Goal: Task Accomplishment & Management: Use online tool/utility

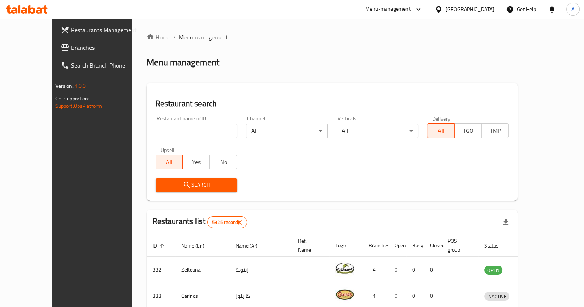
click at [169, 129] on input "search" at bounding box center [196, 131] width 82 height 15
type input "mini bites"
click at [161, 186] on span "Search" at bounding box center [196, 185] width 70 height 9
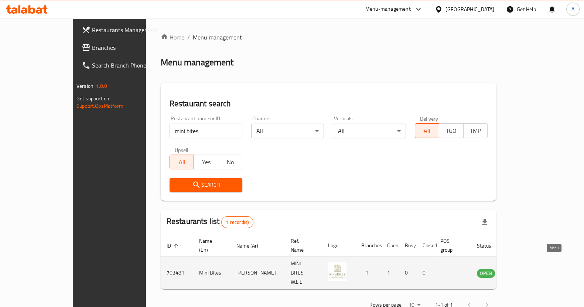
click at [523, 272] on icon "enhanced table" at bounding box center [521, 273] width 3 height 3
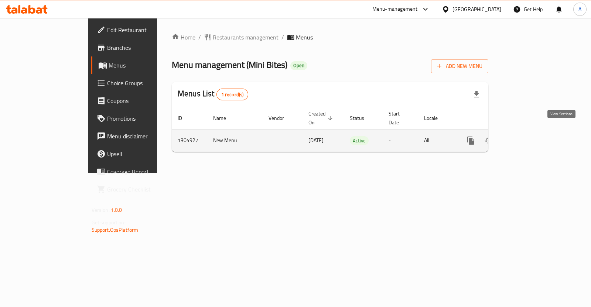
click at [528, 136] on icon "enhanced table" at bounding box center [524, 140] width 9 height 9
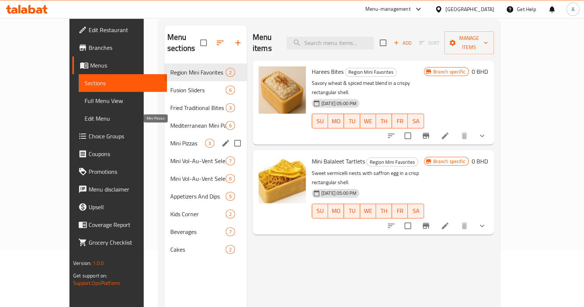
scroll to position [11, 0]
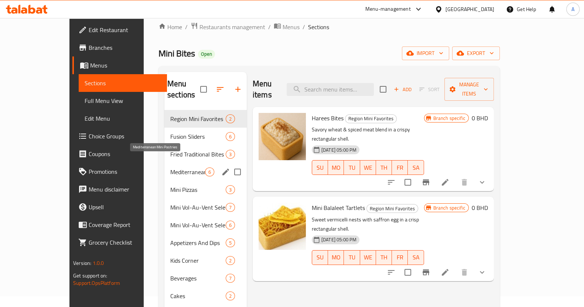
click at [173, 168] on span "Mediterranean Mini Pastries" at bounding box center [187, 172] width 35 height 9
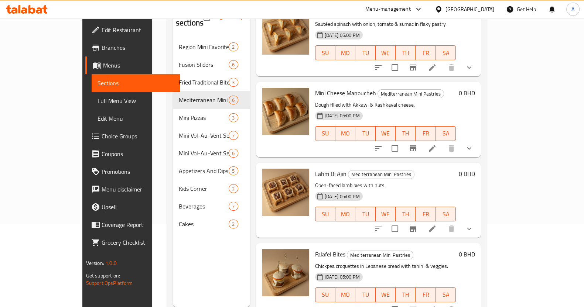
scroll to position [103, 0]
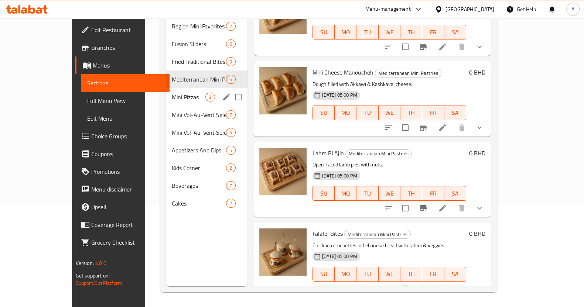
click at [172, 93] on span "Mini Pizzas" at bounding box center [189, 97] width 34 height 9
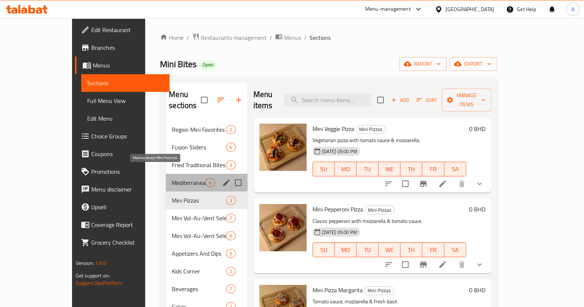
click at [172, 178] on span "Mediterranean Mini Pastries" at bounding box center [189, 182] width 34 height 9
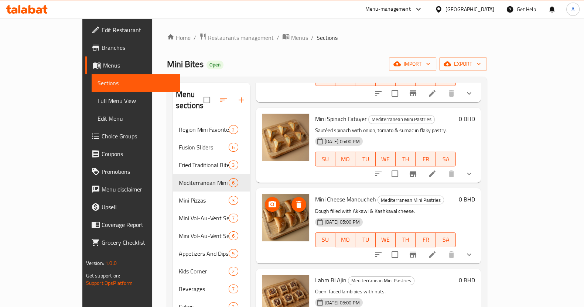
scroll to position [195, 0]
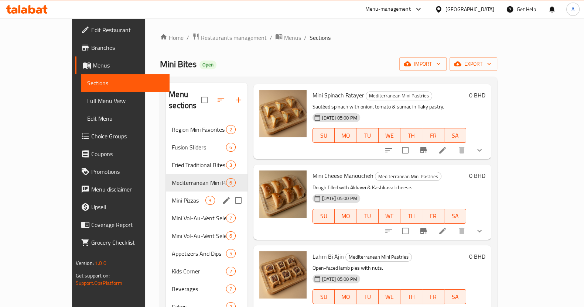
click at [172, 196] on span "Mini Pizzas" at bounding box center [189, 200] width 34 height 9
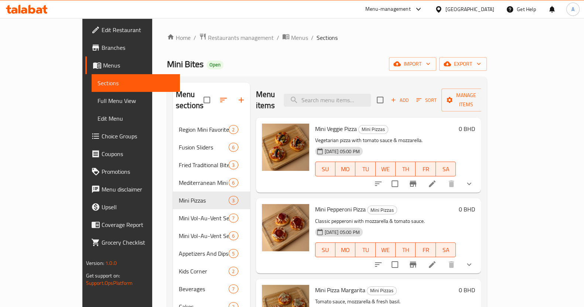
scroll to position [103, 0]
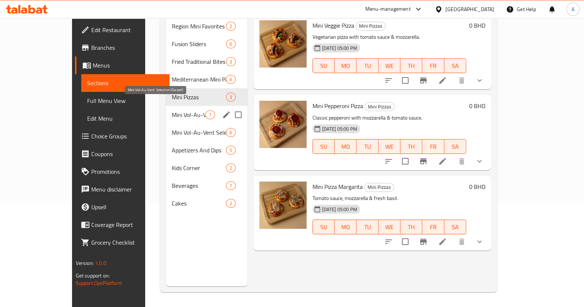
click at [172, 110] on span "Mini Vol-Au-Vent Selection (Sweet)" at bounding box center [189, 114] width 34 height 9
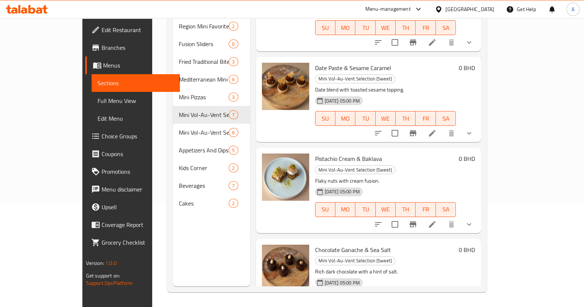
scroll to position [275, 0]
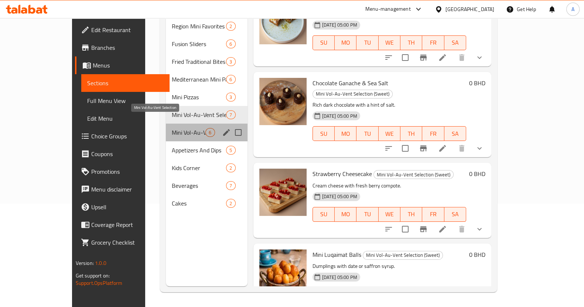
click at [172, 128] on span "Mini Vol-Au-Vent Selection" at bounding box center [189, 132] width 34 height 9
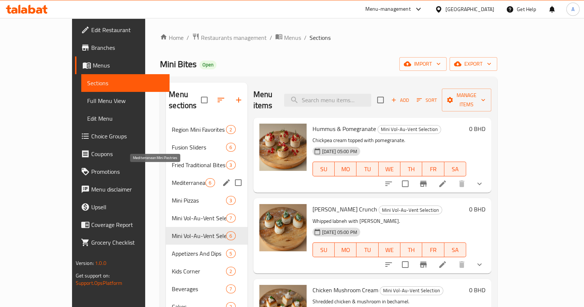
click at [172, 178] on span "Mediterranean Mini Pastries" at bounding box center [189, 182] width 34 height 9
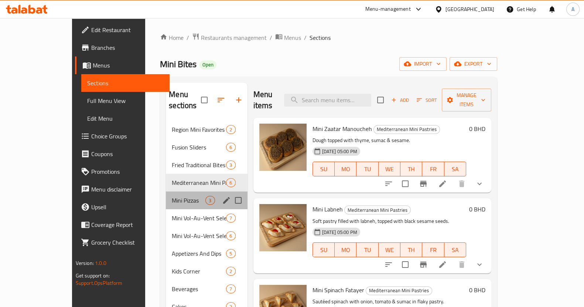
click at [166, 196] on div "Mini Pizzas 3" at bounding box center [206, 201] width 81 height 18
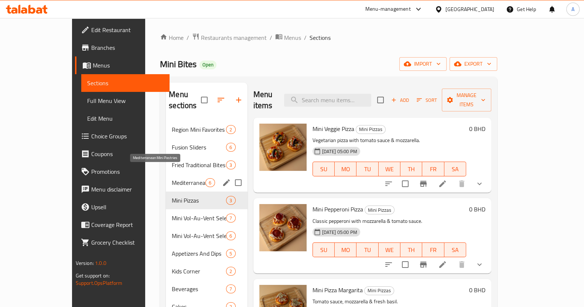
click at [172, 178] on span "Mediterranean Mini Pastries" at bounding box center [189, 182] width 34 height 9
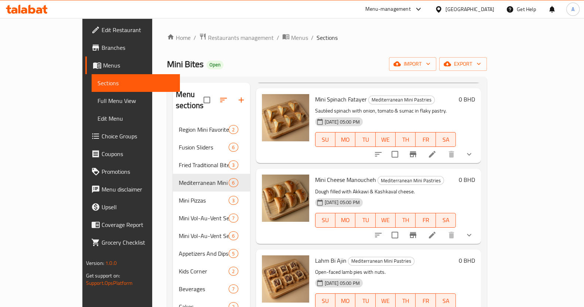
scroll to position [195, 0]
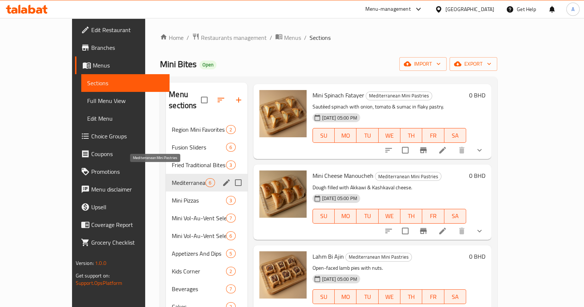
click at [172, 178] on span "Mediterranean Mini Pastries" at bounding box center [189, 182] width 34 height 9
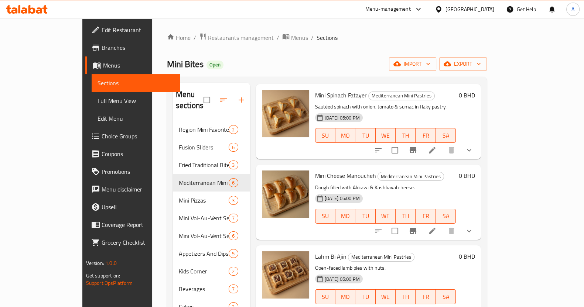
scroll to position [103, 0]
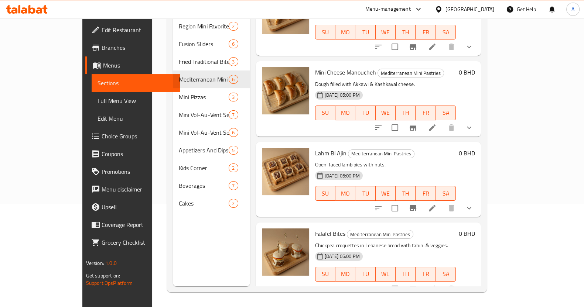
click at [102, 138] on span "Choice Groups" at bounding box center [138, 136] width 72 height 9
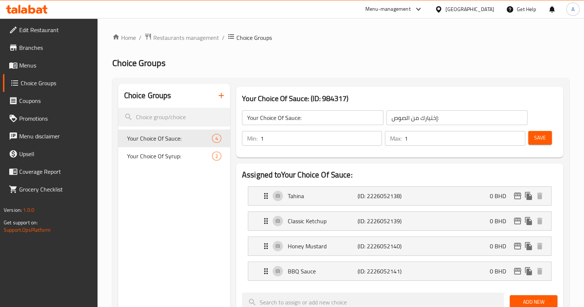
click at [227, 96] on button "button" at bounding box center [221, 96] width 18 height 18
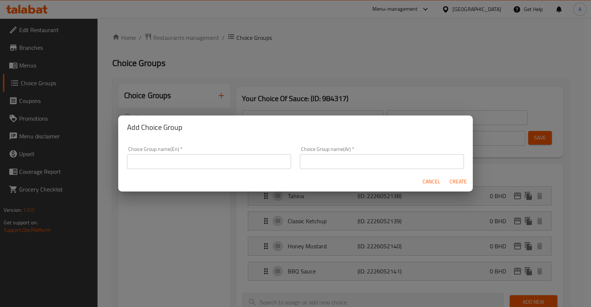
click at [234, 161] on input "text" at bounding box center [209, 161] width 164 height 15
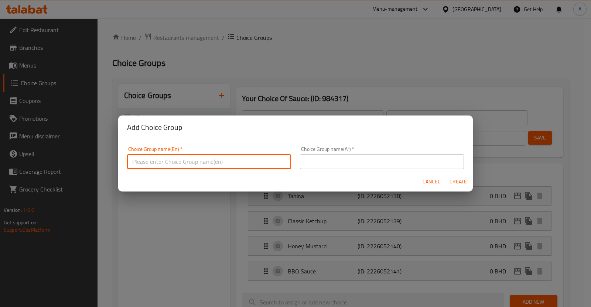
type input "غ"
drag, startPoint x: 194, startPoint y: 161, endPoint x: 79, endPoint y: 154, distance: 115.1
click at [80, 154] on div "Add Choice Group Choice Group name(En)   * Your choice of pastries Choice Group…" at bounding box center [295, 153] width 591 height 307
type input "Your choice of pastries"
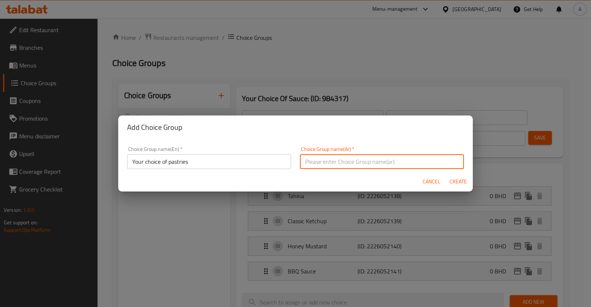
click at [371, 162] on input "text" at bounding box center [382, 161] width 164 height 15
paste input "اختيارك من المعجنات"
type input "اختيارك من المعجنات"
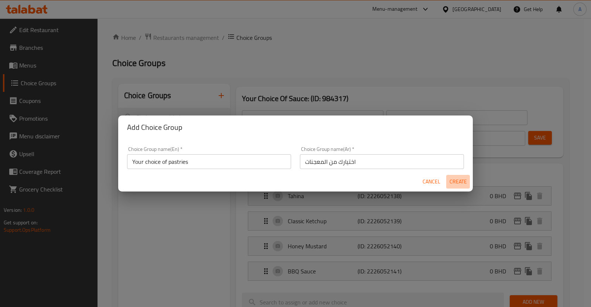
click at [458, 184] on span "Create" at bounding box center [458, 181] width 18 height 9
type input "Your choice of pastries"
type input "اختيارك من المعجنات"
type input "0"
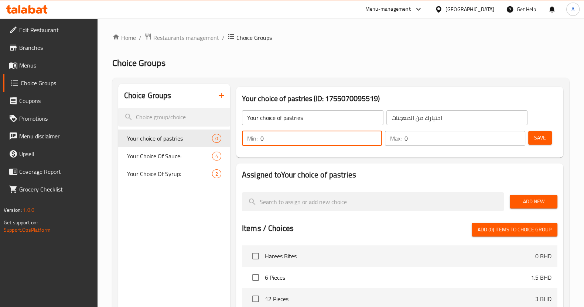
click at [271, 140] on input "0" at bounding box center [320, 138] width 121 height 15
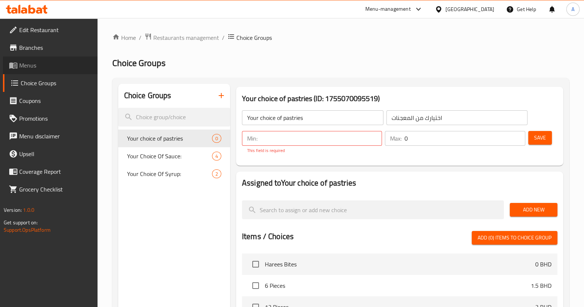
click at [53, 69] on span "Menus" at bounding box center [55, 65] width 72 height 9
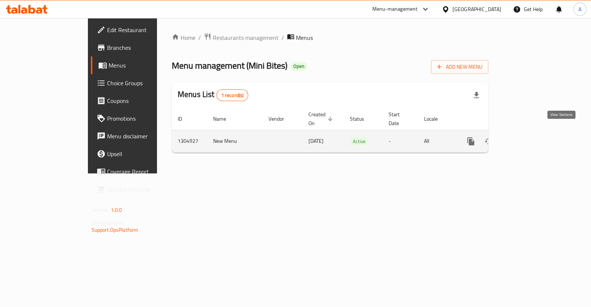
click at [527, 138] on icon "enhanced table" at bounding box center [524, 141] width 7 height 7
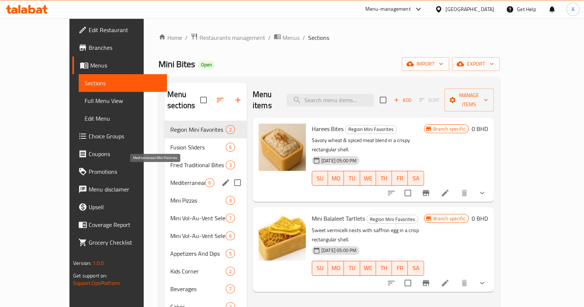
click at [170, 178] on span "Mediterranean Mini Pastries" at bounding box center [187, 182] width 35 height 9
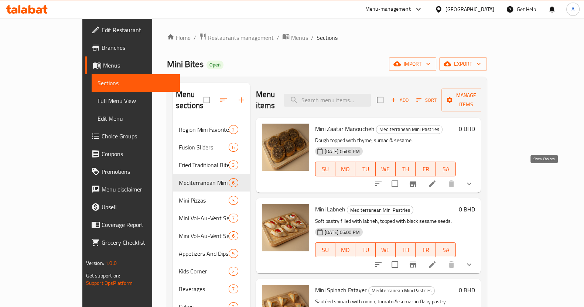
click at [473, 179] on icon "show more" at bounding box center [469, 183] width 9 height 9
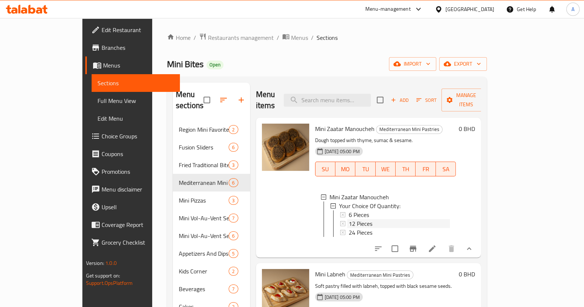
click at [363, 219] on div "12 Pieces" at bounding box center [400, 223] width 102 height 9
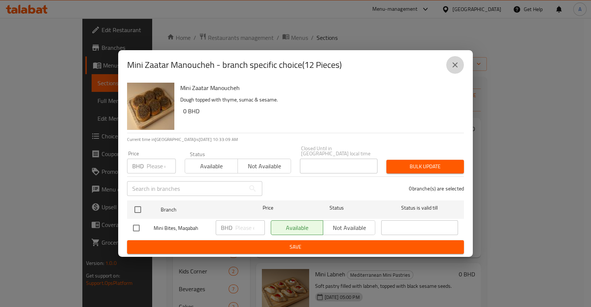
click at [461, 69] on button "close" at bounding box center [455, 65] width 18 height 18
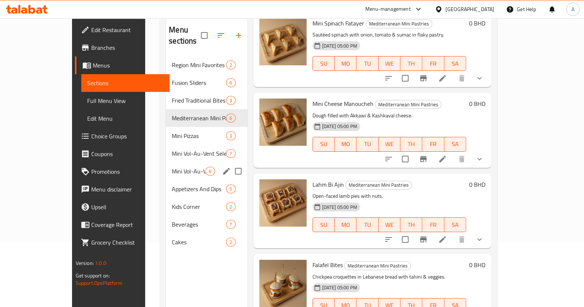
scroll to position [11, 0]
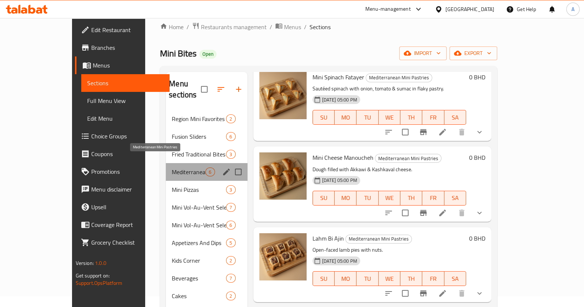
drag, startPoint x: 123, startPoint y: 160, endPoint x: 164, endPoint y: 160, distance: 40.6
click at [166, 163] on div "Mediterranean Mini Pastries 6" at bounding box center [206, 172] width 81 height 18
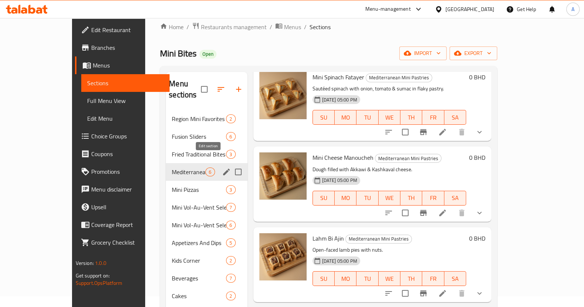
click at [223, 169] on icon "edit" at bounding box center [226, 172] width 7 height 7
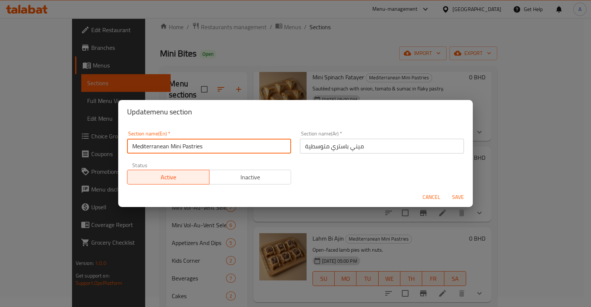
drag, startPoint x: 214, startPoint y: 143, endPoint x: 102, endPoint y: 143, distance: 112.3
click at [102, 143] on div "Update menu section Section name(En)   * Mediterranean Mini Pastries Section na…" at bounding box center [295, 153] width 591 height 307
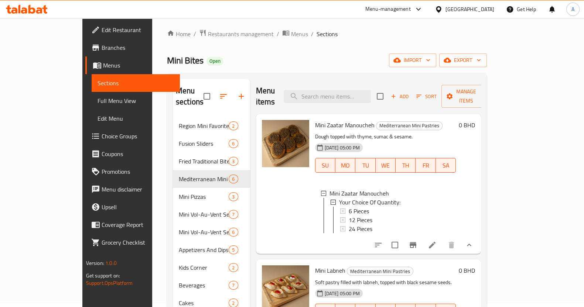
scroll to position [0, 0]
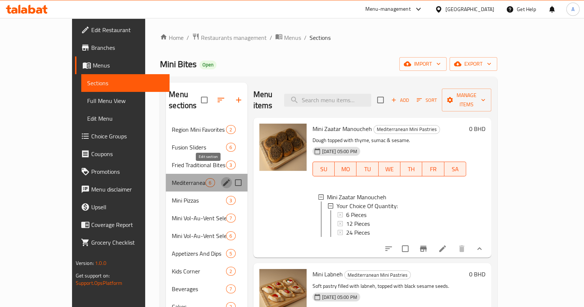
click at [222, 178] on icon "edit" at bounding box center [226, 182] width 9 height 9
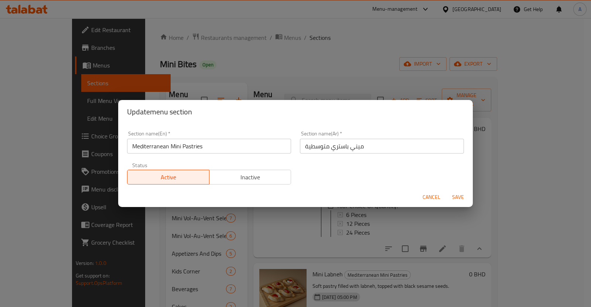
click at [198, 141] on input "Mediterranean Mini Pastries" at bounding box center [209, 146] width 164 height 15
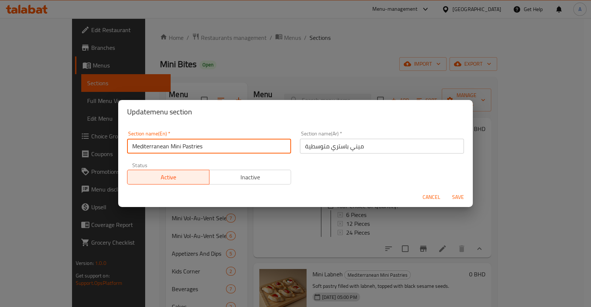
click at [198, 141] on input "Mediterranean Mini Pastries" at bounding box center [209, 146] width 164 height 15
click at [437, 196] on span "Cancel" at bounding box center [431, 197] width 18 height 9
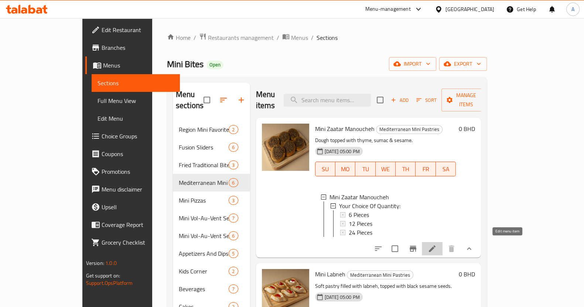
click at [436, 246] on icon at bounding box center [432, 248] width 9 height 9
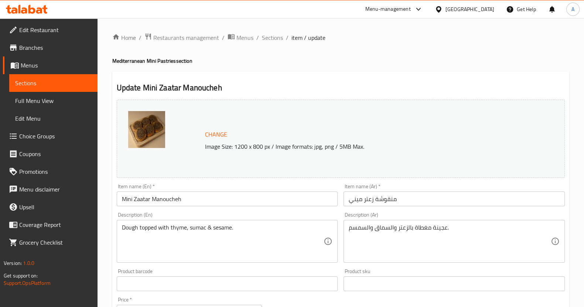
click at [66, 85] on span "Sections" at bounding box center [53, 83] width 76 height 9
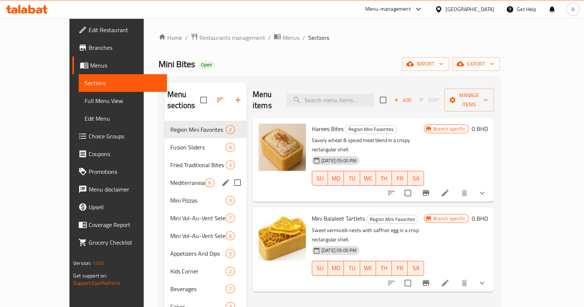
click at [170, 176] on div "Mediterranean Mini Pastries 6" at bounding box center [205, 183] width 82 height 18
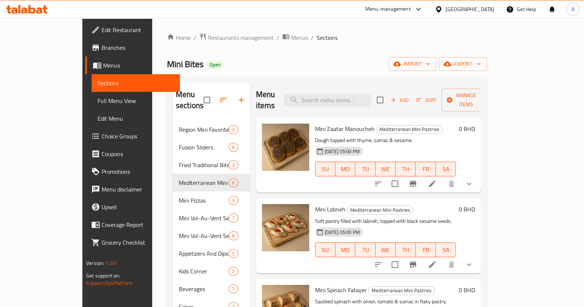
scroll to position [46, 0]
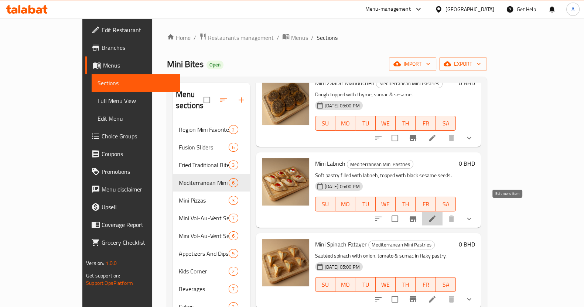
click at [436, 215] on icon at bounding box center [432, 219] width 9 height 9
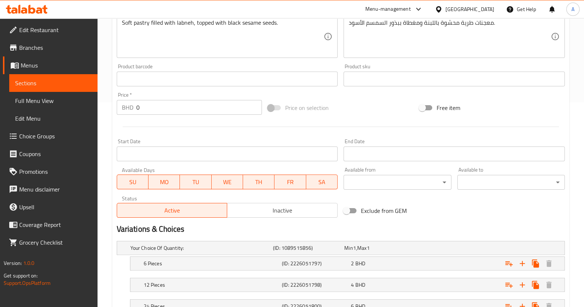
scroll to position [262, 0]
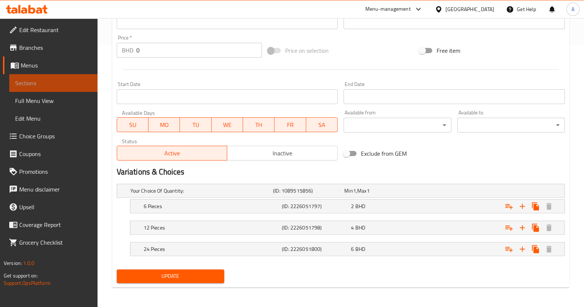
click at [51, 82] on span "Sections" at bounding box center [53, 83] width 76 height 9
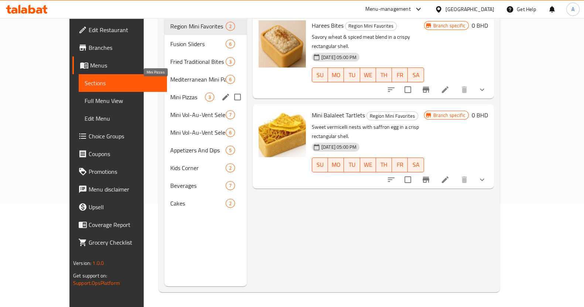
click at [170, 93] on span "Mini Pizzas" at bounding box center [187, 97] width 35 height 9
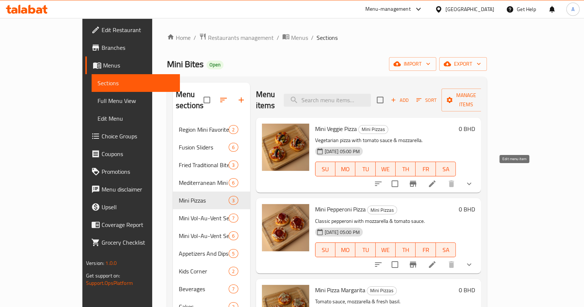
click at [436, 179] on icon at bounding box center [432, 183] width 9 height 9
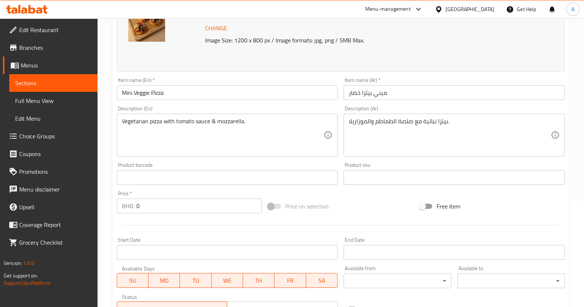
scroll to position [262, 0]
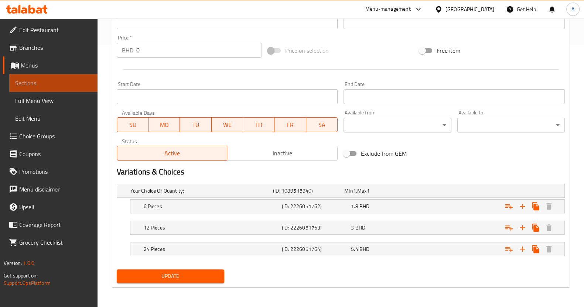
drag, startPoint x: 81, startPoint y: 90, endPoint x: 78, endPoint y: 88, distance: 3.9
click at [80, 89] on link "Sections" at bounding box center [53, 83] width 88 height 18
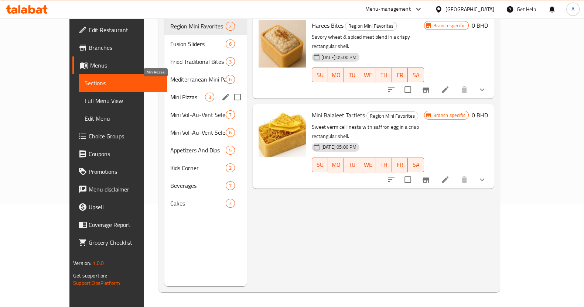
click at [170, 93] on span "Mini Pizzas" at bounding box center [187, 97] width 35 height 9
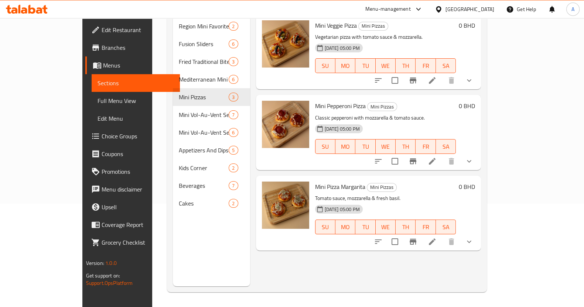
click at [442, 155] on li at bounding box center [432, 161] width 21 height 13
